Goal: Complete application form

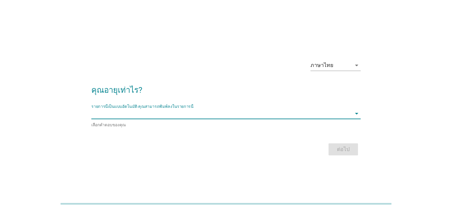
click at [187, 115] on input "รายการนี้เป็นแบบอัตโนมัติ คุณสามารถพิมพ์ลงในรายการนี้" at bounding box center [221, 113] width 260 height 11
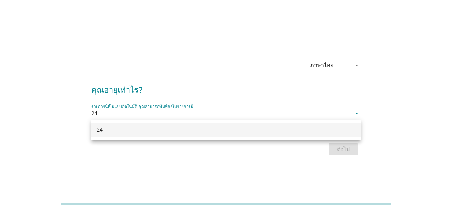
type input "24"
click at [340, 146] on div "ต่อไป" at bounding box center [226, 149] width 270 height 16
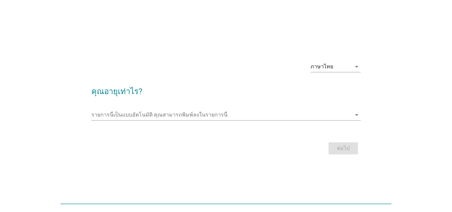
click at [246, 121] on div "รายการนี้เป็นแบบอัตโนมัติ [PERSON_NAME]พิมพ์ลงในรายการนี้ arrow_drop_down" at bounding box center [226, 117] width 270 height 17
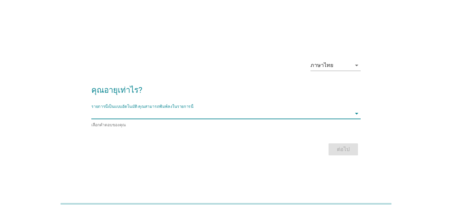
click at [193, 112] on input "รายการนี้เป็นแบบอัตโนมัติ คุณสามารถพิมพ์ลงในรายการนี้" at bounding box center [221, 113] width 260 height 11
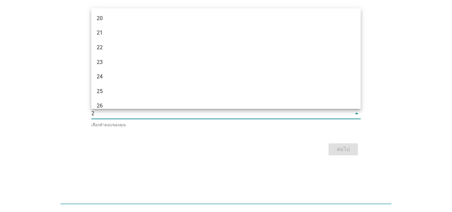
type input "24"
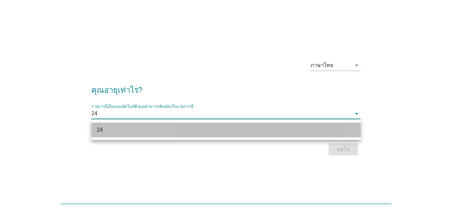
click at [209, 126] on div "24" at bounding box center [215, 130] width 237 height 8
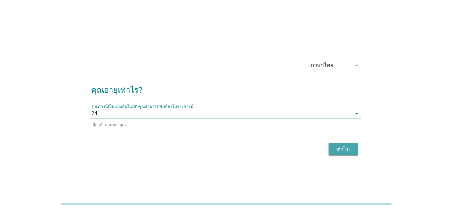
click at [345, 147] on div "ต่อไป" at bounding box center [343, 149] width 19 height 8
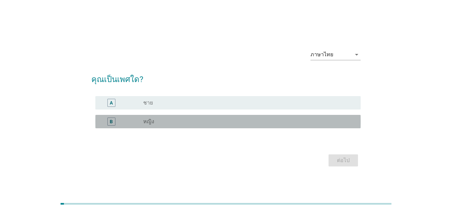
click at [249, 115] on div "B radio_button_unchecked หญิง" at bounding box center [227, 121] width 265 height 13
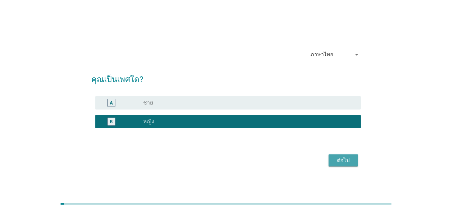
click at [338, 156] on div "ต่อไป" at bounding box center [343, 160] width 19 height 8
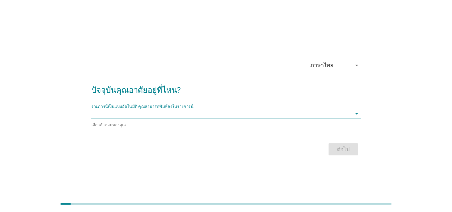
click at [199, 118] on input "รายการนี้เป็นแบบอัตโนมัติ คุณสามารถพิมพ์ลงในรายการนี้" at bounding box center [221, 113] width 260 height 11
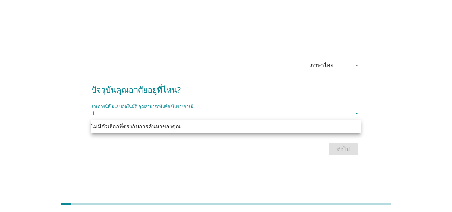
type input "l"
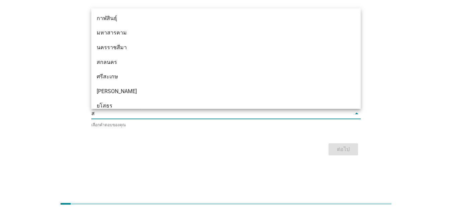
type input "สร"
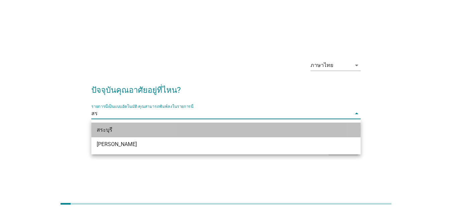
click at [120, 131] on div "สระบุรี" at bounding box center [215, 130] width 237 height 8
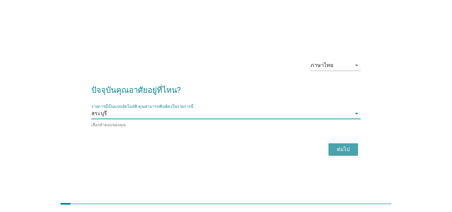
click at [339, 149] on div "ต่อไป" at bounding box center [343, 149] width 19 height 8
